Goal: Book appointment/travel/reservation

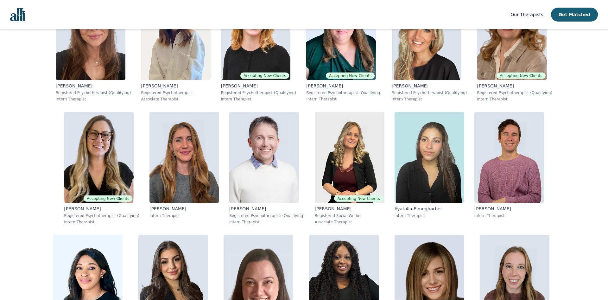
scroll to position [1519, 0]
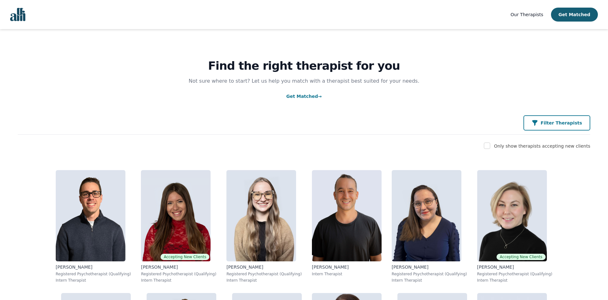
click at [573, 125] on p "Filter Therapists" at bounding box center [562, 123] width 42 height 6
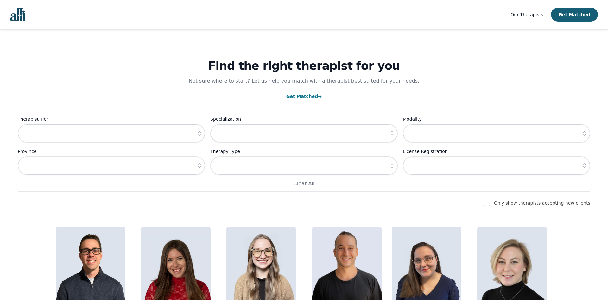
click at [197, 133] on icon "button" at bounding box center [199, 133] width 6 height 6
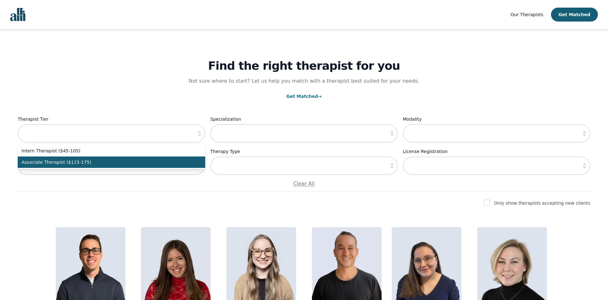
click at [85, 161] on span "Associate Therapist ($115-175)" at bounding box center [108, 162] width 172 height 6
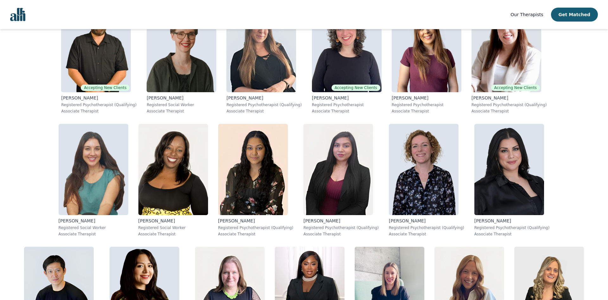
scroll to position [65, 0]
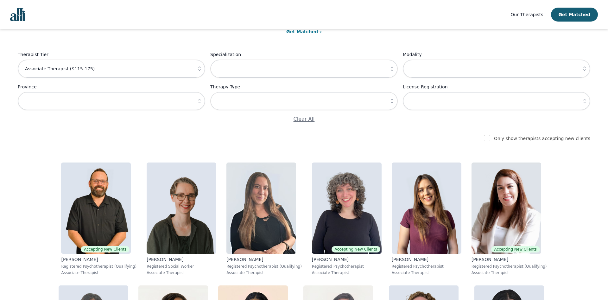
click at [197, 71] on icon "button" at bounding box center [199, 69] width 6 height 6
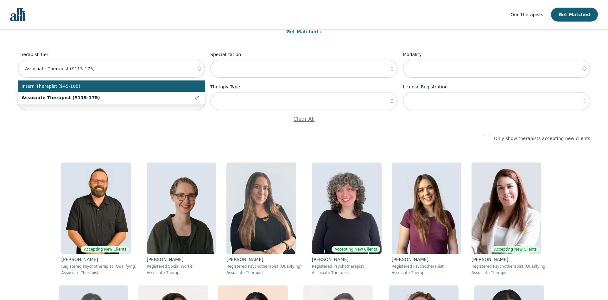
click at [116, 91] on li "Intern Therapist ($45-105)" at bounding box center [112, 85] width 188 height 11
type input "Intern Therapist ($45-105)"
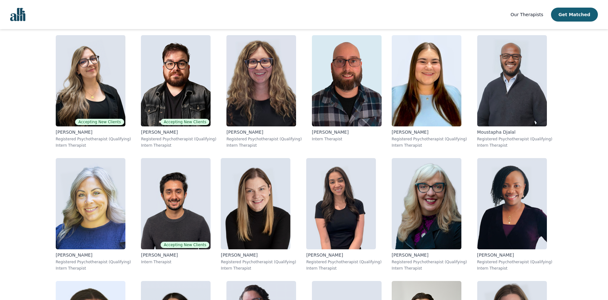
scroll to position [2263, 0]
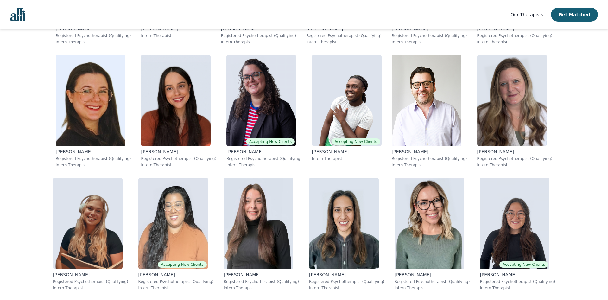
click at [440, 15] on nav "Our Therapists Get Matched" at bounding box center [304, 14] width 608 height 29
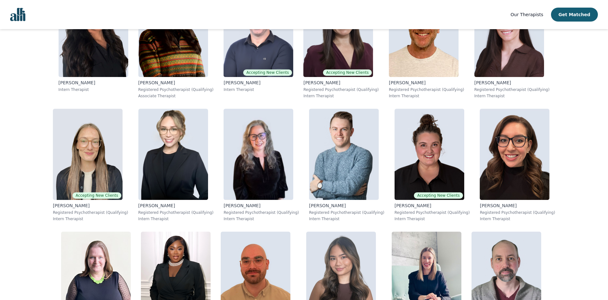
scroll to position [1225, 0]
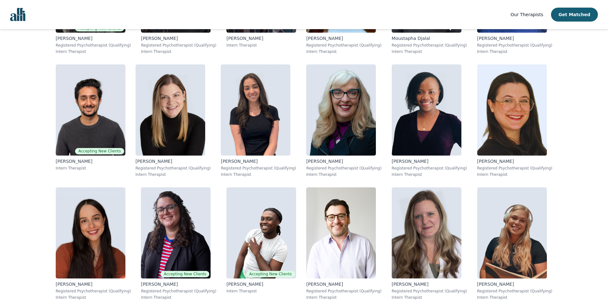
scroll to position [2604, 0]
